Goal: Obtain resource: Download file/media

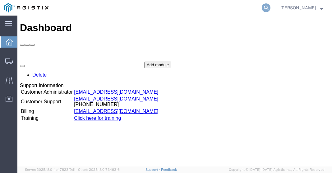
click at [270, 7] on icon at bounding box center [265, 7] width 9 height 9
click at [156, 9] on input "search" at bounding box center [167, 7] width 189 height 15
type input "56568477"
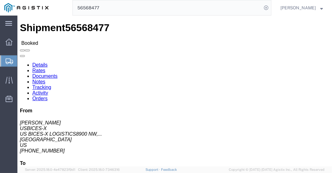
click link "Documents"
